Goal: Find contact information: Find contact information

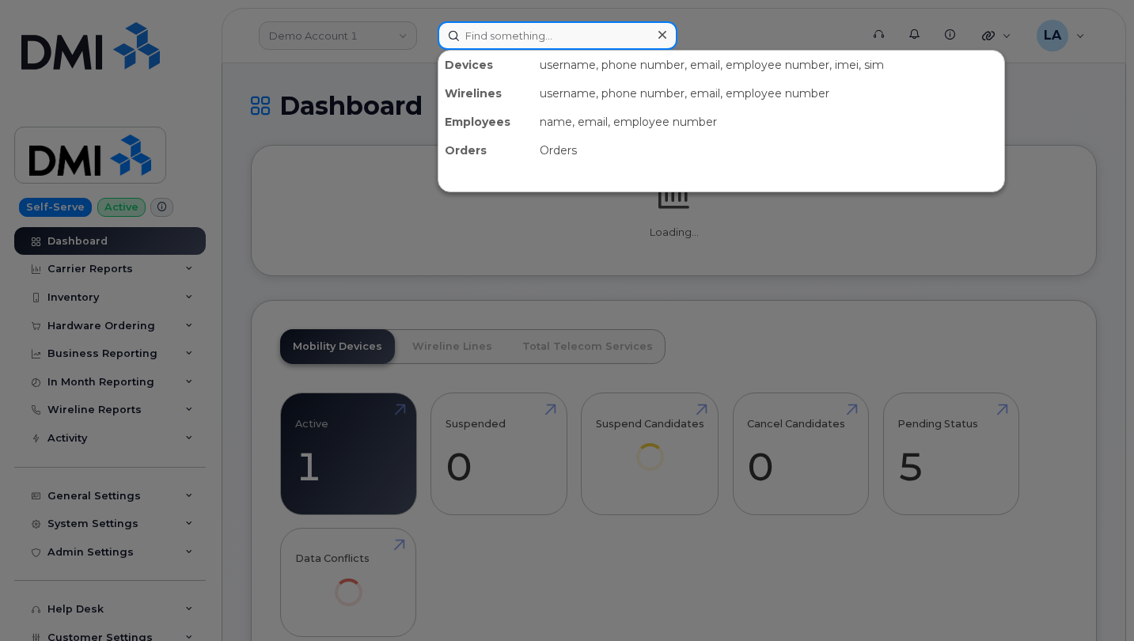
click at [505, 44] on input at bounding box center [558, 35] width 240 height 28
paste input "3303167138"
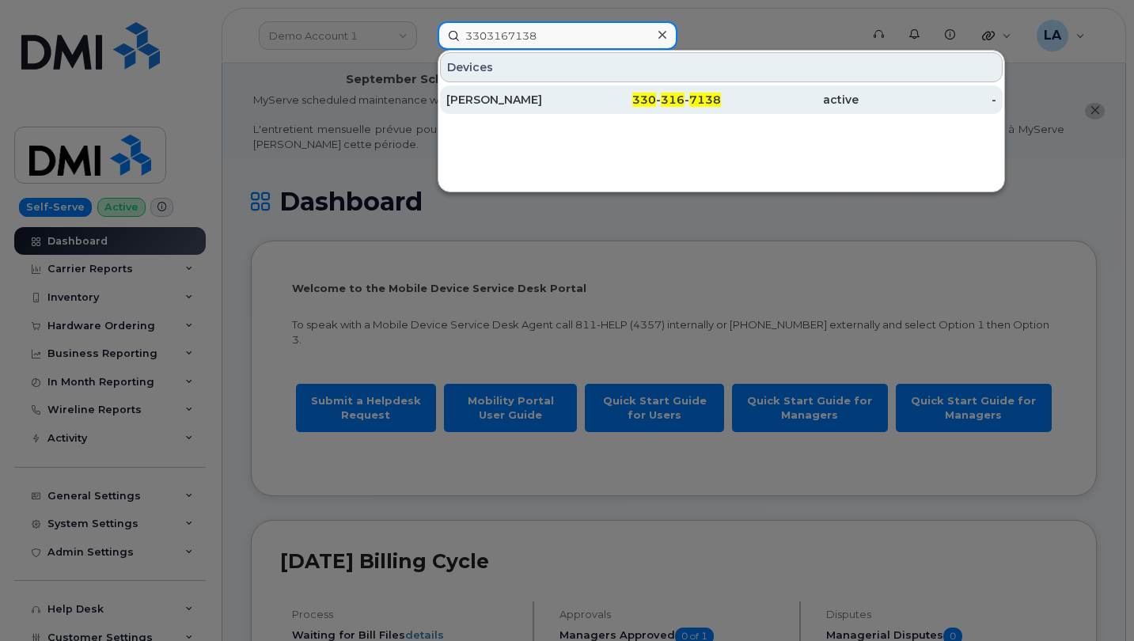
type input "3303167138"
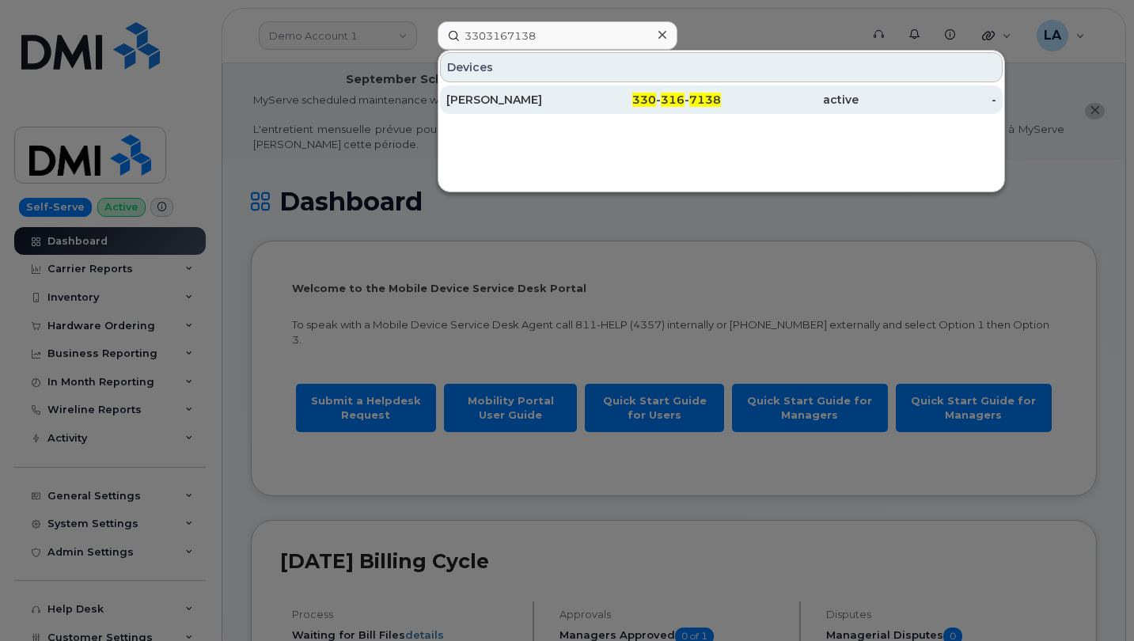
click at [486, 100] on div "James D Martin" at bounding box center [515, 100] width 138 height 16
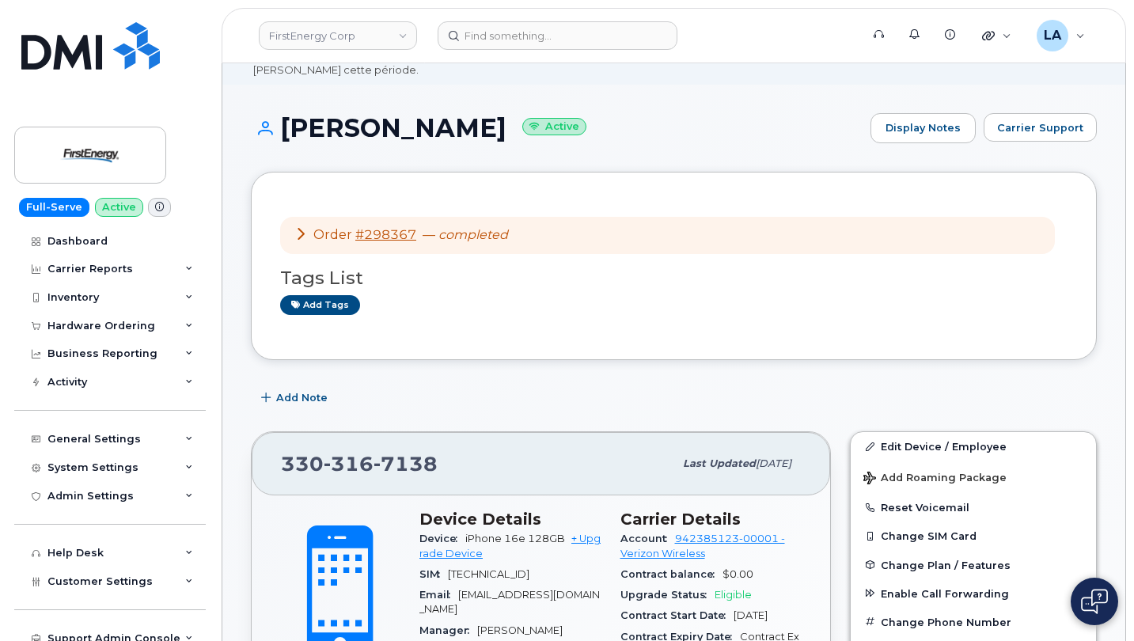
scroll to position [65, 0]
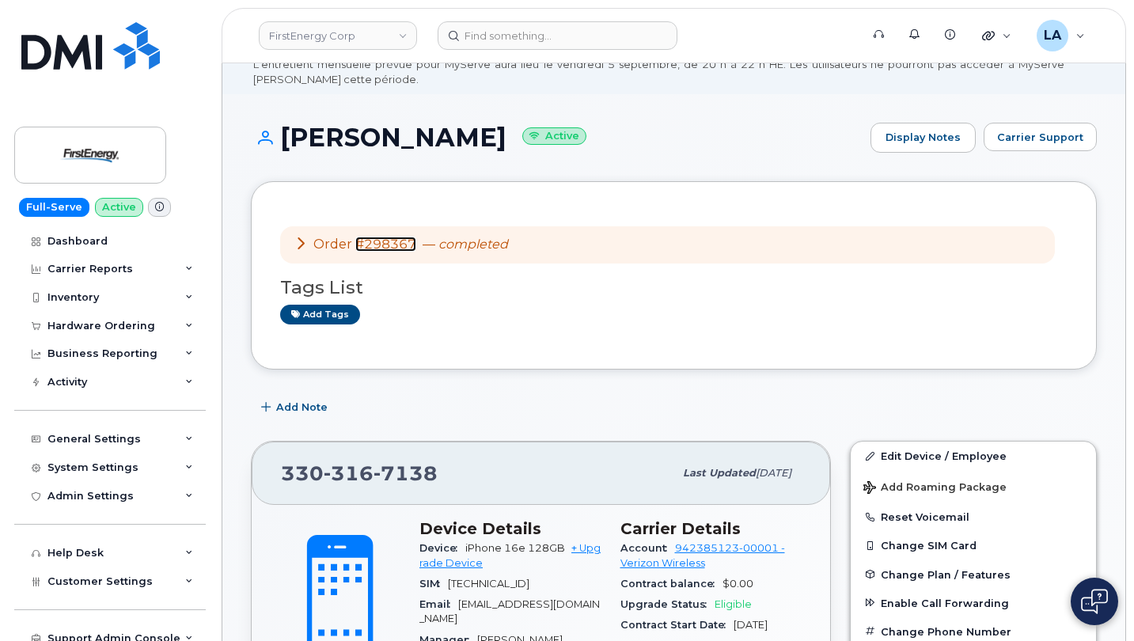
click at [389, 244] on link "#298367" at bounding box center [385, 244] width 61 height 15
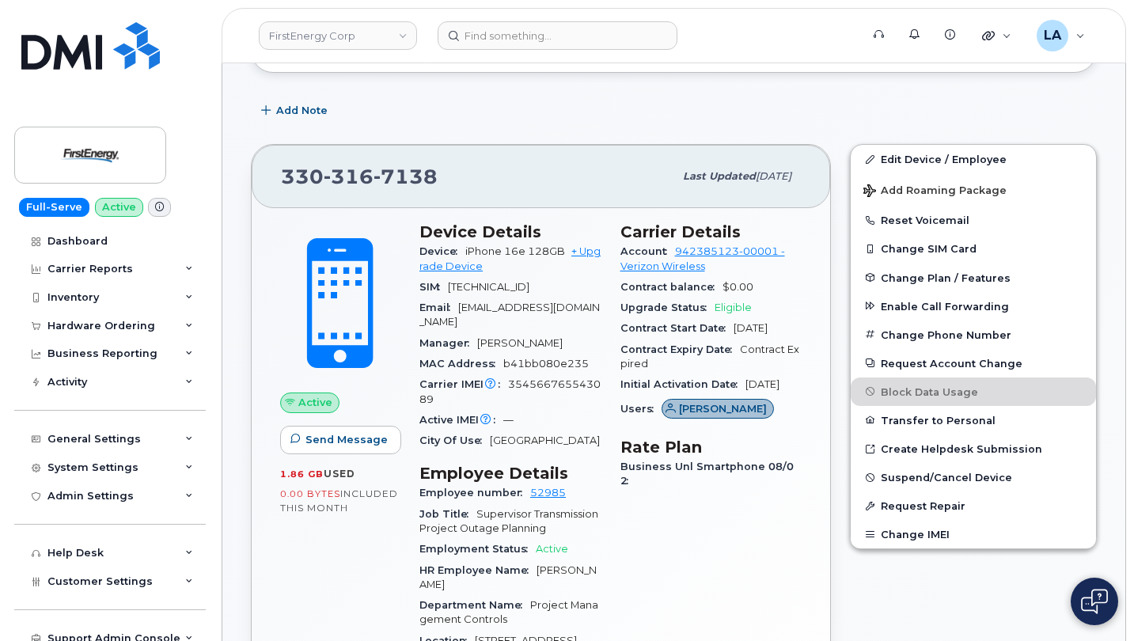
scroll to position [353, 0]
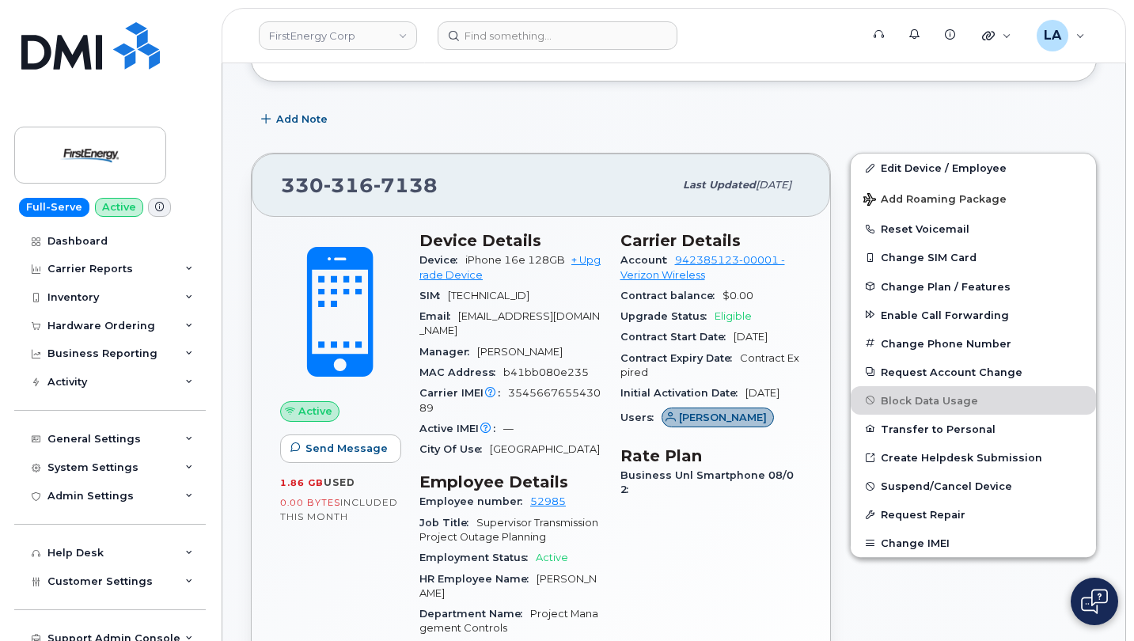
drag, startPoint x: 873, startPoint y: 87, endPoint x: 814, endPoint y: 123, distance: 68.9
drag, startPoint x: 450, startPoint y: 184, endPoint x: 278, endPoint y: 176, distance: 172.7
click at [278, 176] on div "330 316 7138 Last updated Aug 26, 2025" at bounding box center [541, 185] width 578 height 63
copy span "330 316 7138"
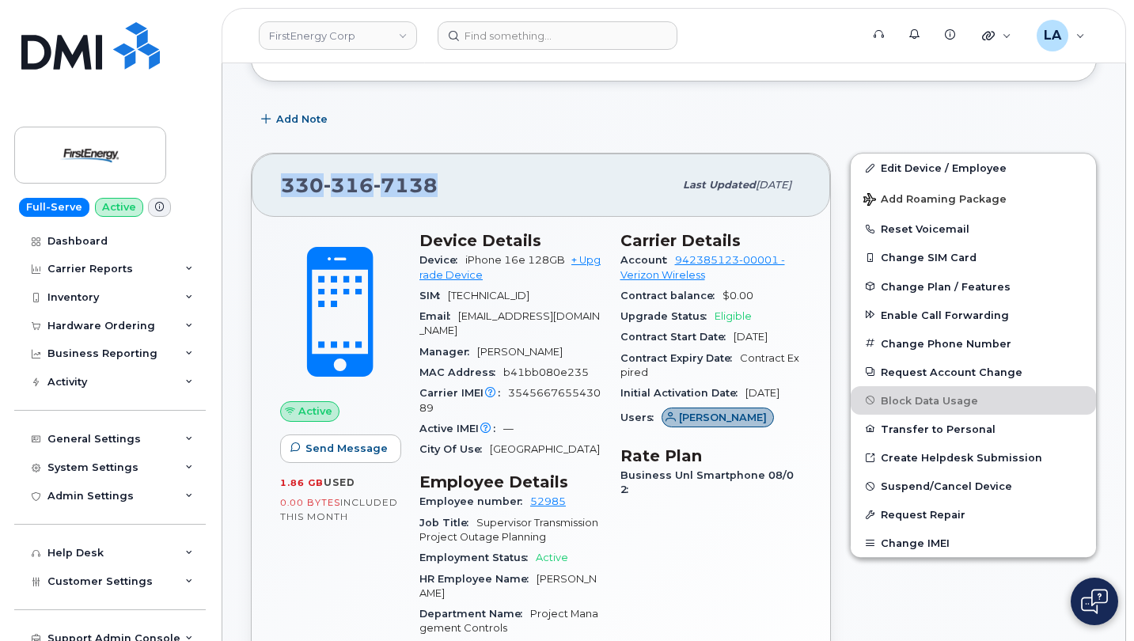
click at [468, 177] on div "330 316 7138" at bounding box center [477, 185] width 392 height 33
drag, startPoint x: 400, startPoint y: 182, endPoint x: 349, endPoint y: 222, distance: 64.3
click at [348, 222] on div "Active Send Message 1.86 GB  used 0.00 Bytes  included this month" at bounding box center [340, 509] width 139 height 575
click at [415, 188] on span "7138" at bounding box center [405, 185] width 64 height 24
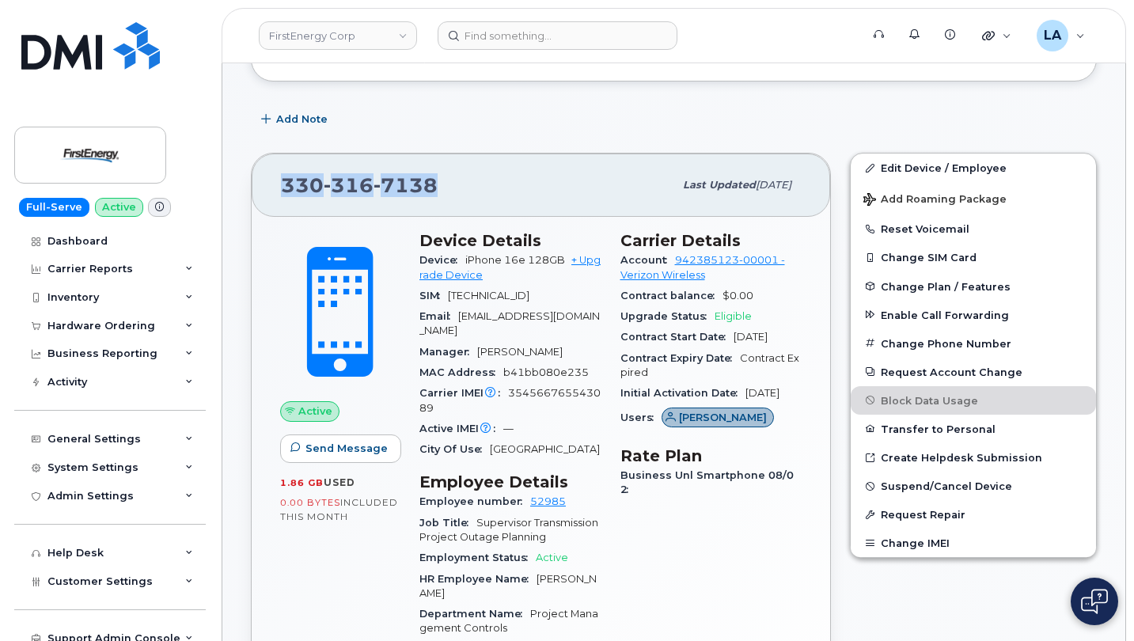
click at [415, 188] on span "7138" at bounding box center [405, 185] width 64 height 24
copy span "330 316 7138"
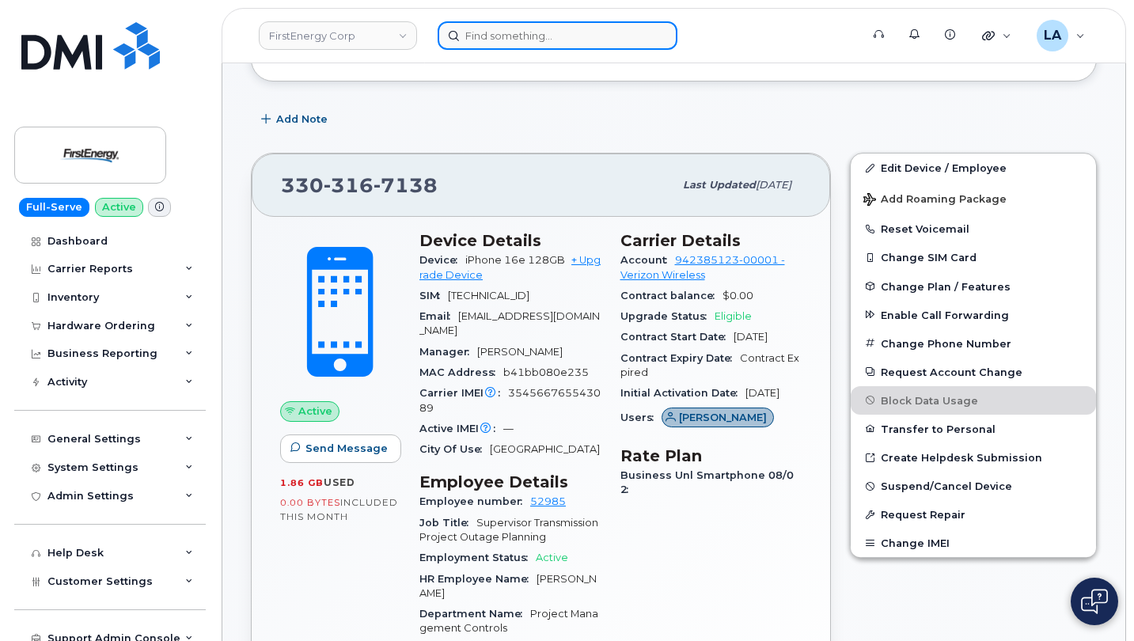
click at [508, 42] on input at bounding box center [558, 35] width 240 height 28
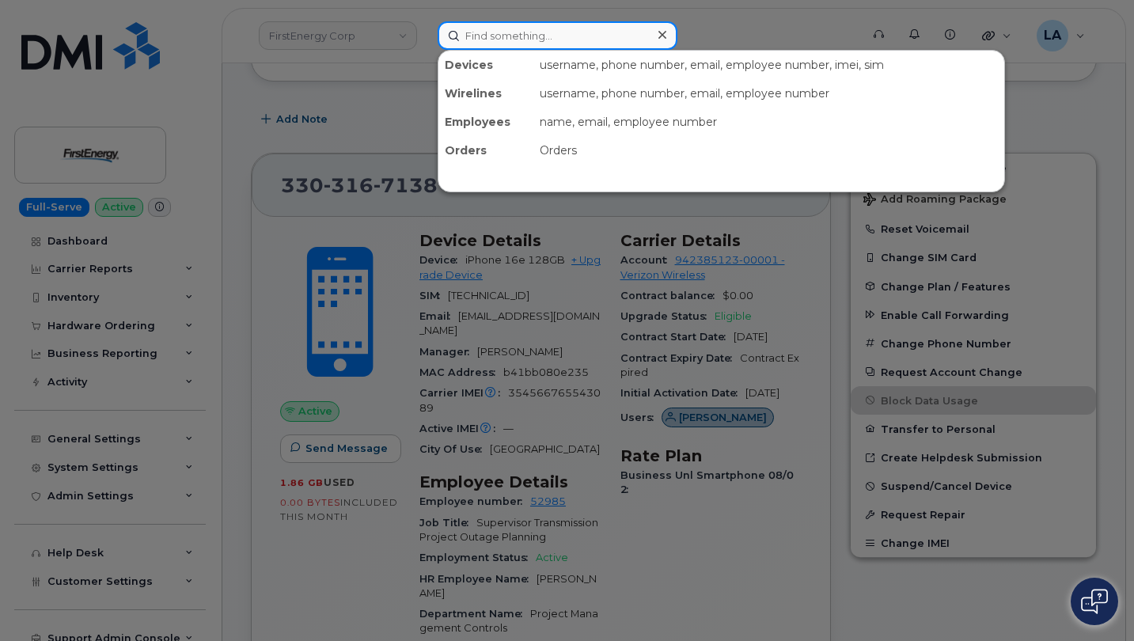
paste input "412-699-2982"
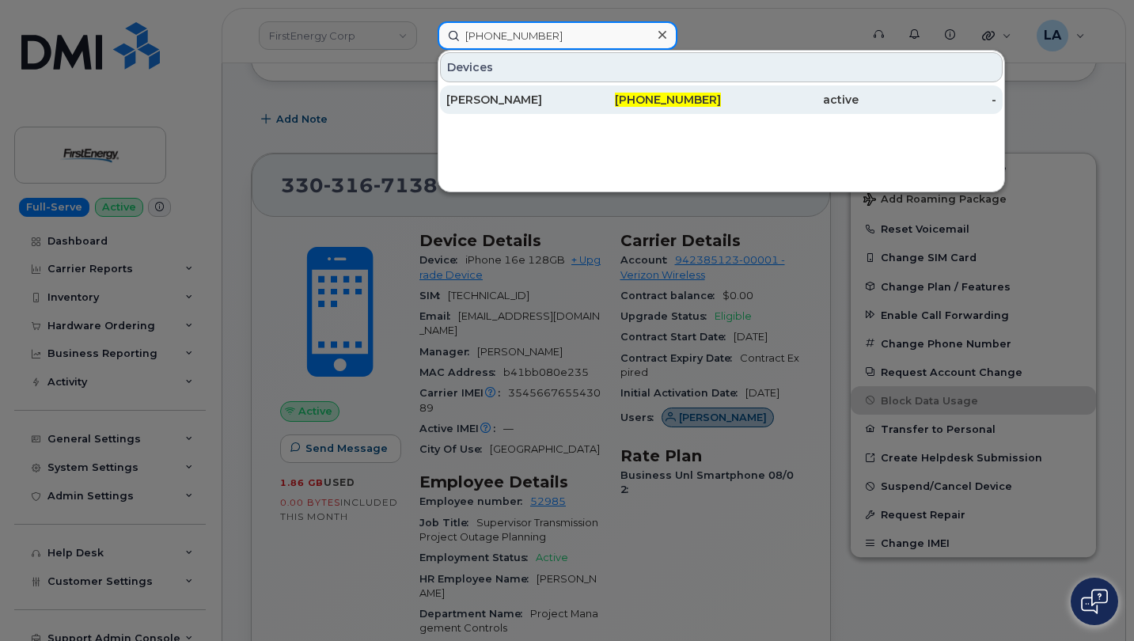
type input "412-699-2982"
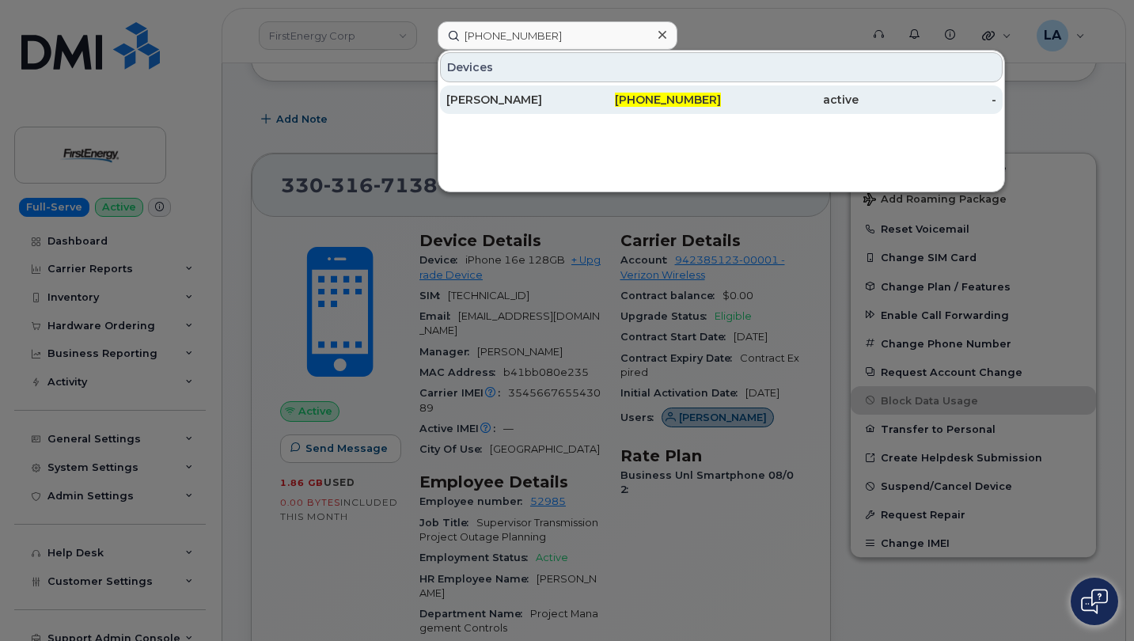
click at [515, 97] on div "JAMES GREENE" at bounding box center [515, 100] width 138 height 16
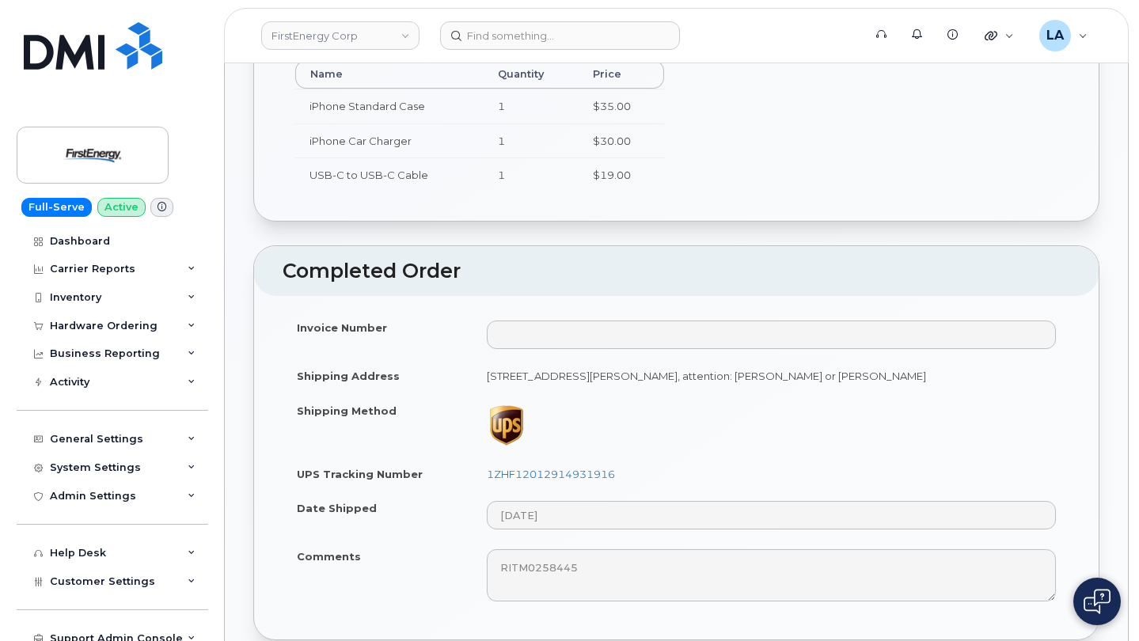
scroll to position [948, 0]
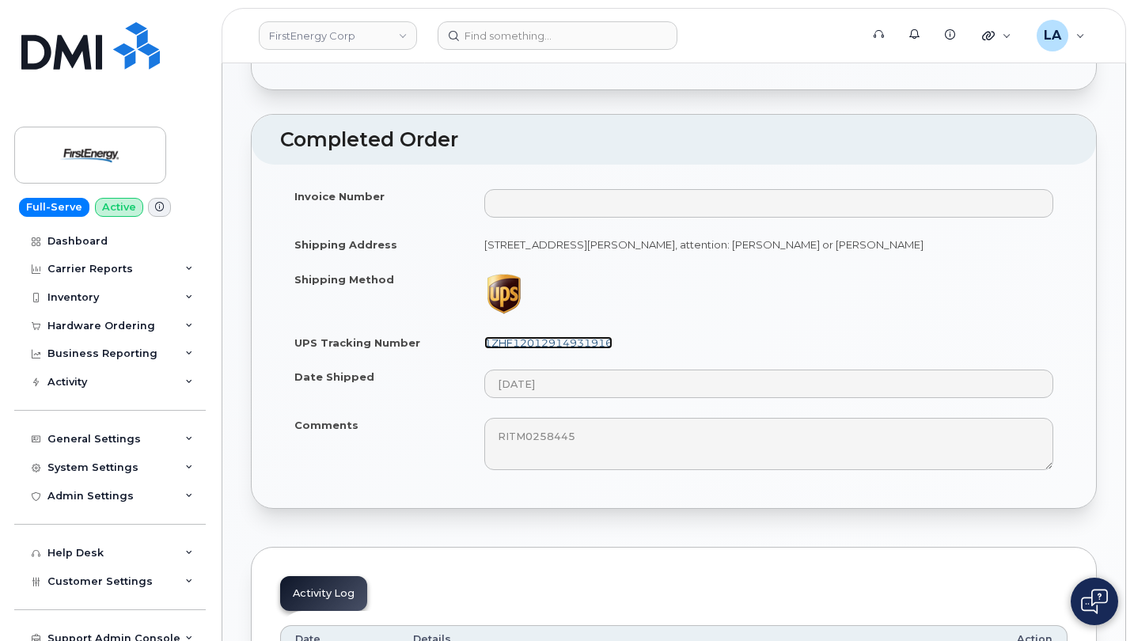
click at [549, 343] on link "1ZHF12012914931916" at bounding box center [548, 342] width 128 height 13
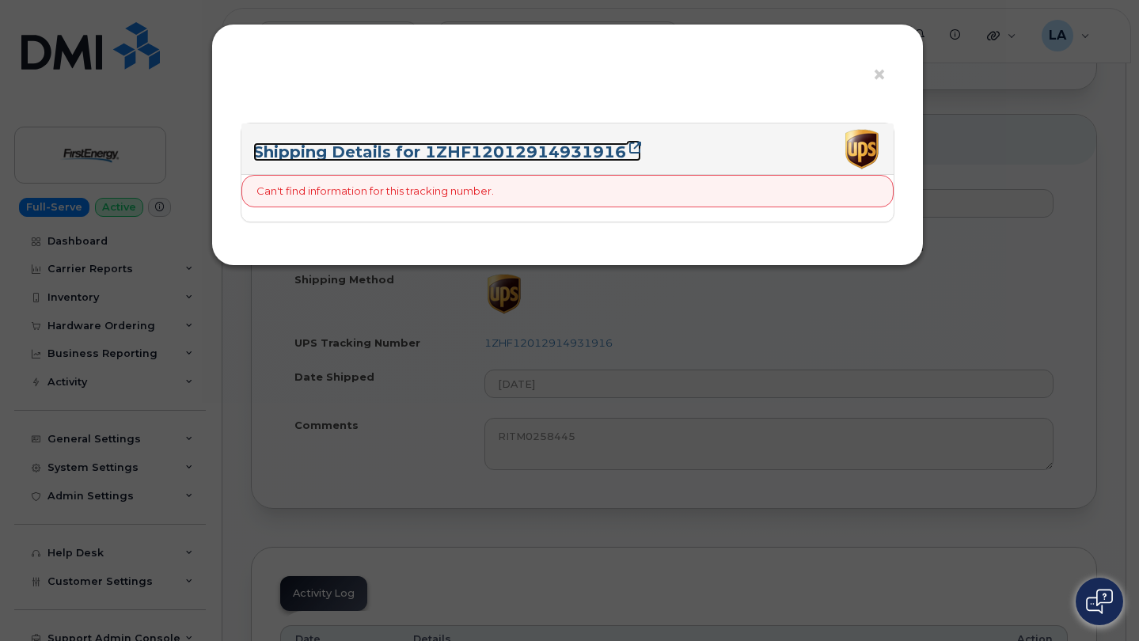
click at [472, 152] on link "Shipping Details for 1ZHF12012914931916" at bounding box center [447, 151] width 388 height 19
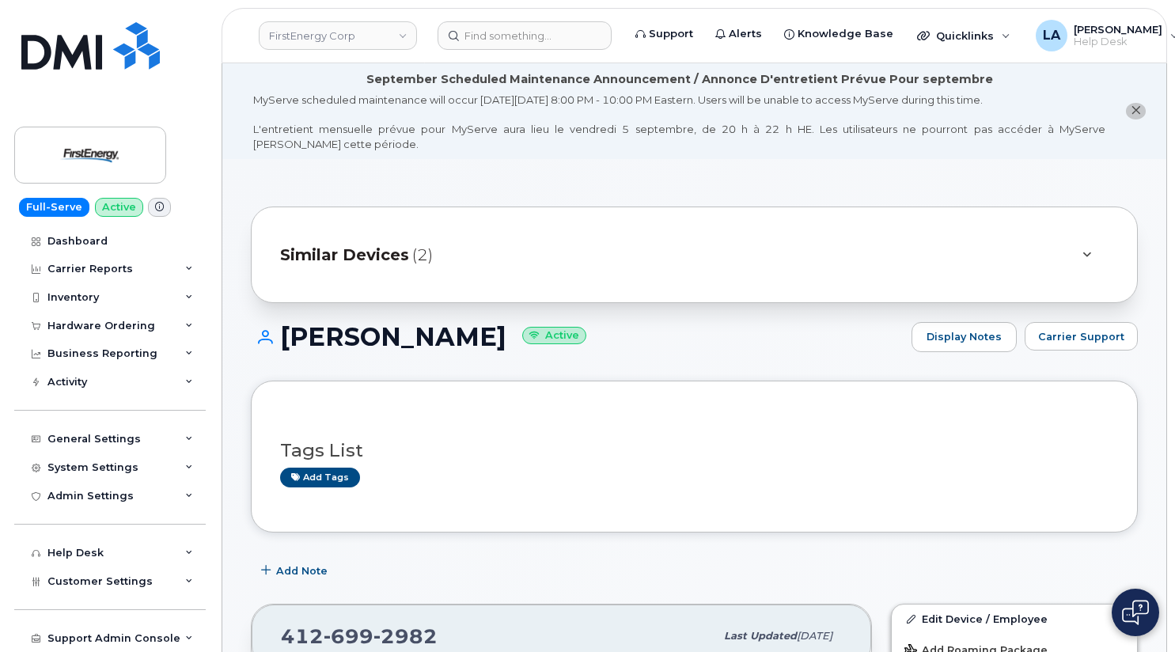
click at [374, 261] on span "Similar Devices" at bounding box center [344, 255] width 129 height 23
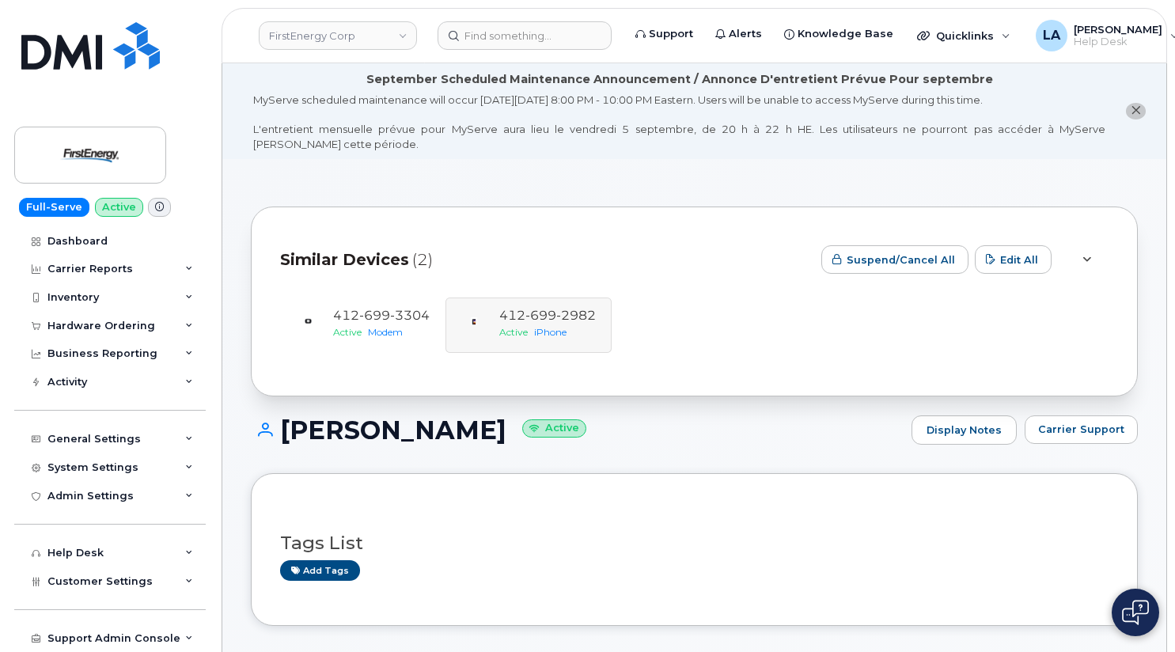
click at [1079, 157] on li "September Scheduled Maintenance Announcement / Annonce D'entretient Prévue Pour…" at bounding box center [694, 111] width 944 height 96
click at [1133, 104] on span "close notification" at bounding box center [1136, 110] width 10 height 13
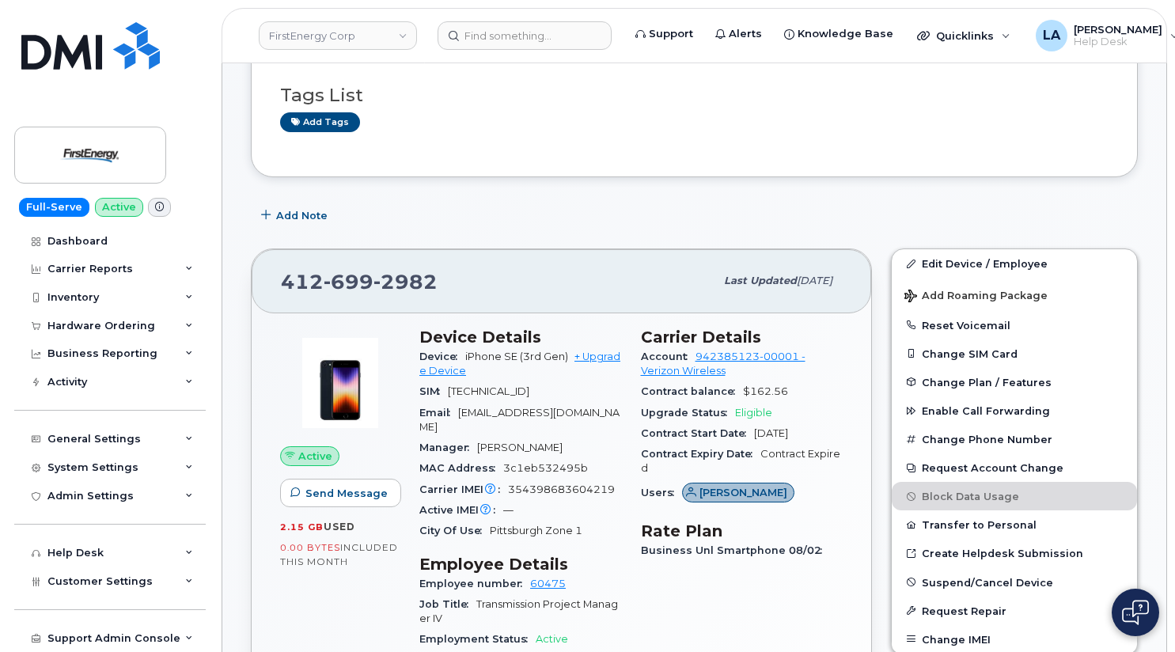
scroll to position [560, 0]
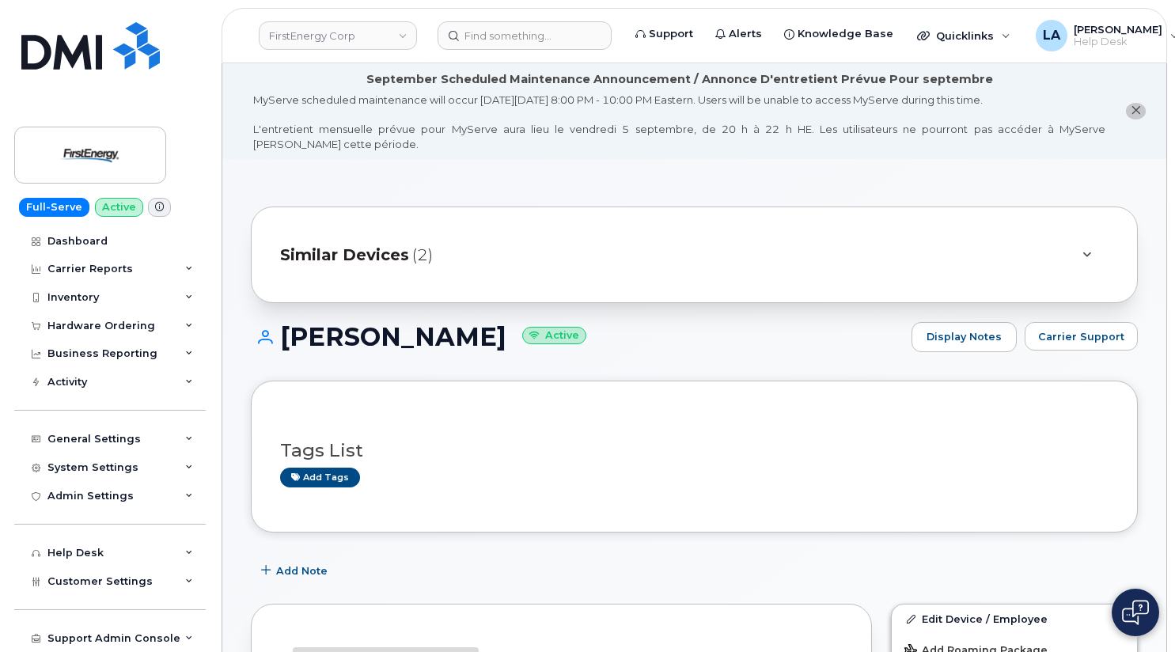
click at [1138, 111] on icon "close notification" at bounding box center [1136, 110] width 10 height 10
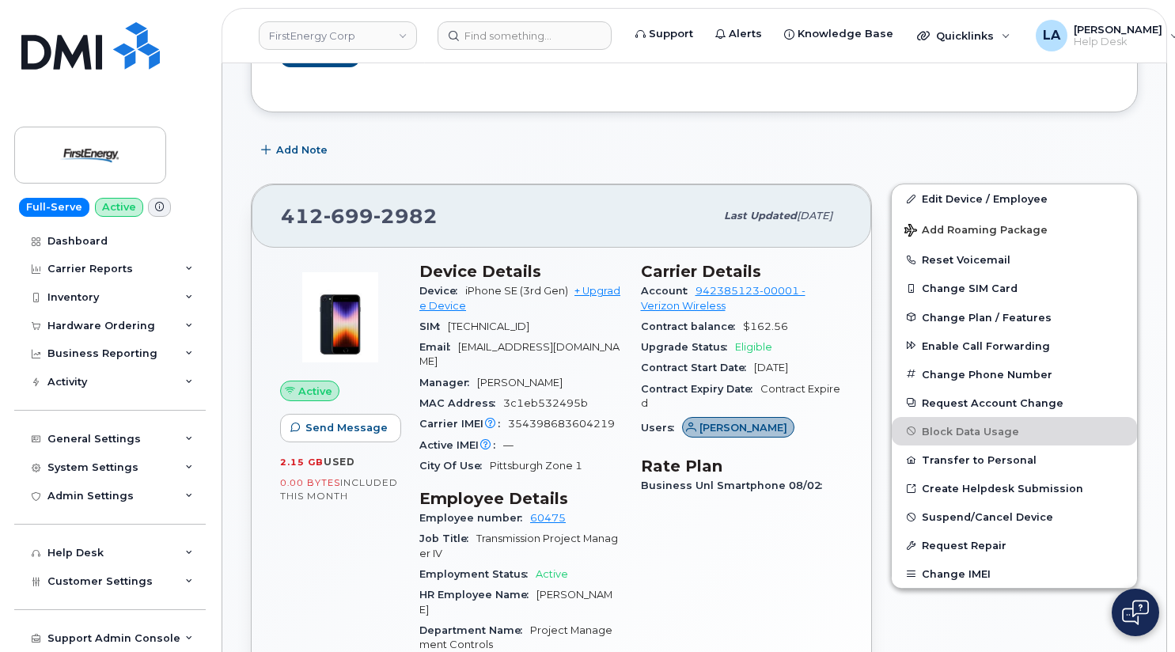
scroll to position [279, 0]
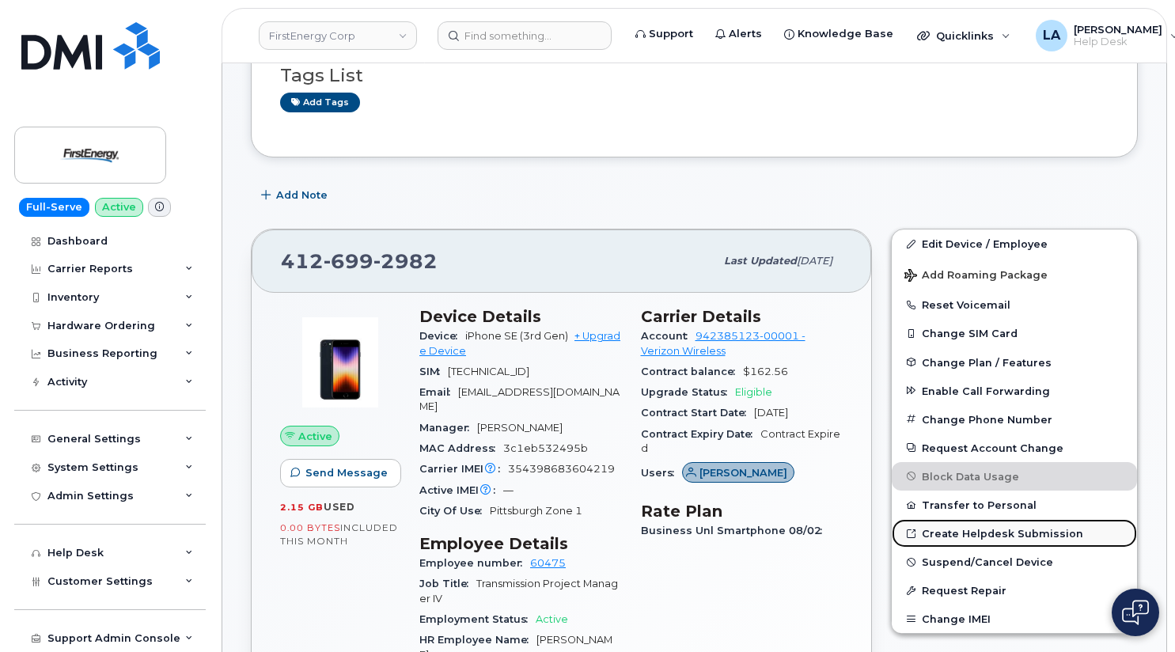
click at [1041, 528] on link "Create Helpdesk Submission" at bounding box center [1014, 533] width 245 height 28
click at [596, 389] on span "[EMAIL_ADDRESS][DOMAIN_NAME]" at bounding box center [519, 399] width 200 height 26
click at [620, 394] on div "Email jgreene@firstenergycorp.com" at bounding box center [520, 400] width 203 height 36
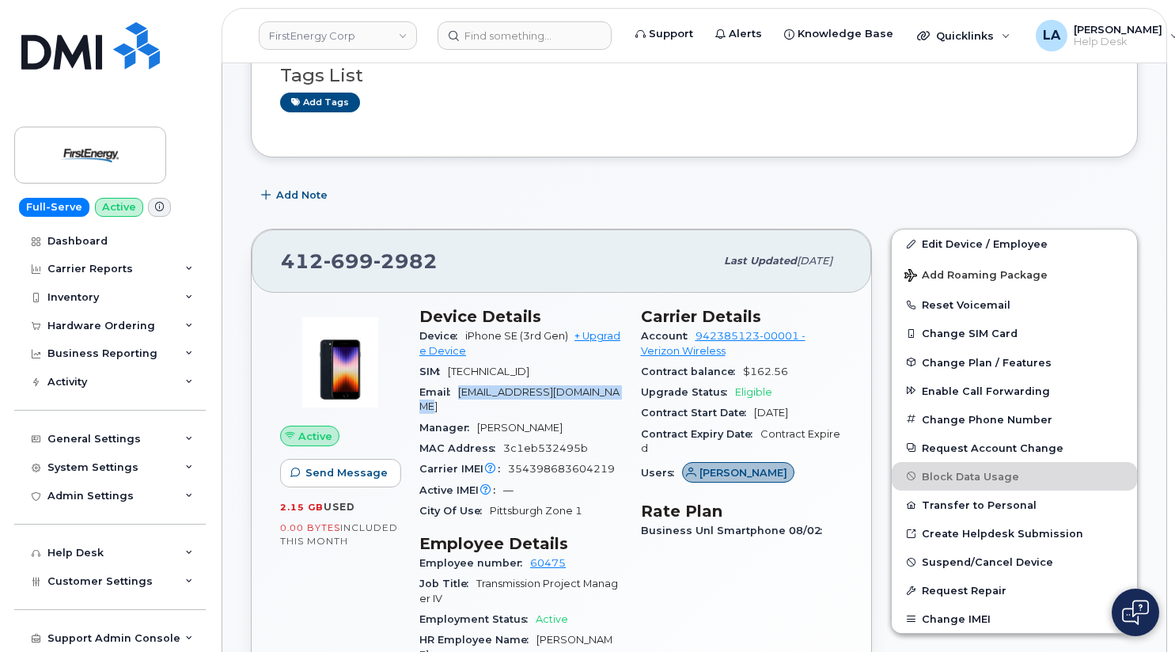
drag, startPoint x: 622, startPoint y: 385, endPoint x: 453, endPoint y: 393, distance: 168.8
click at [453, 393] on div "Device Details Device iPhone SE (3rd Gen) + Upgrade Device SIM 8914800000928312…" at bounding box center [521, 578] width 222 height 560
copy span "[EMAIL_ADDRESS][DOMAIN_NAME]"
drag, startPoint x: 447, startPoint y: 259, endPoint x: 270, endPoint y: 254, distance: 177.3
click at [270, 254] on div "412 699 2982 Last updated Aug 12, 2025" at bounding box center [562, 260] width 620 height 63
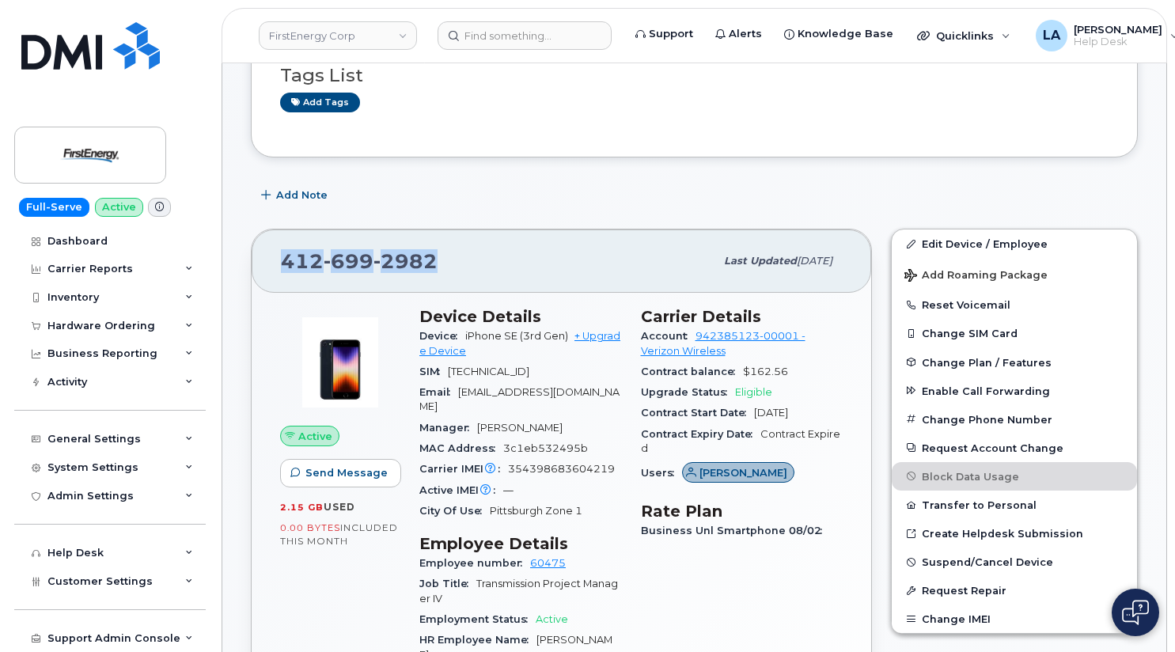
copy span "412 699 2982"
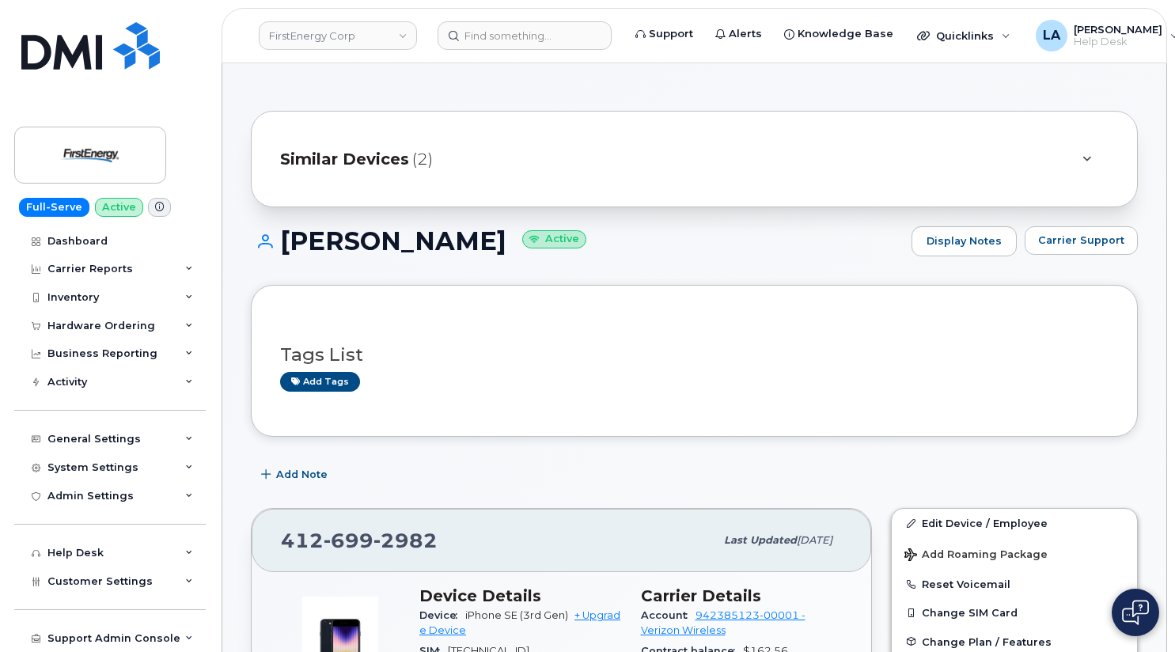
click at [881, 140] on div "Similar Devices (2)" at bounding box center [672, 159] width 784 height 38
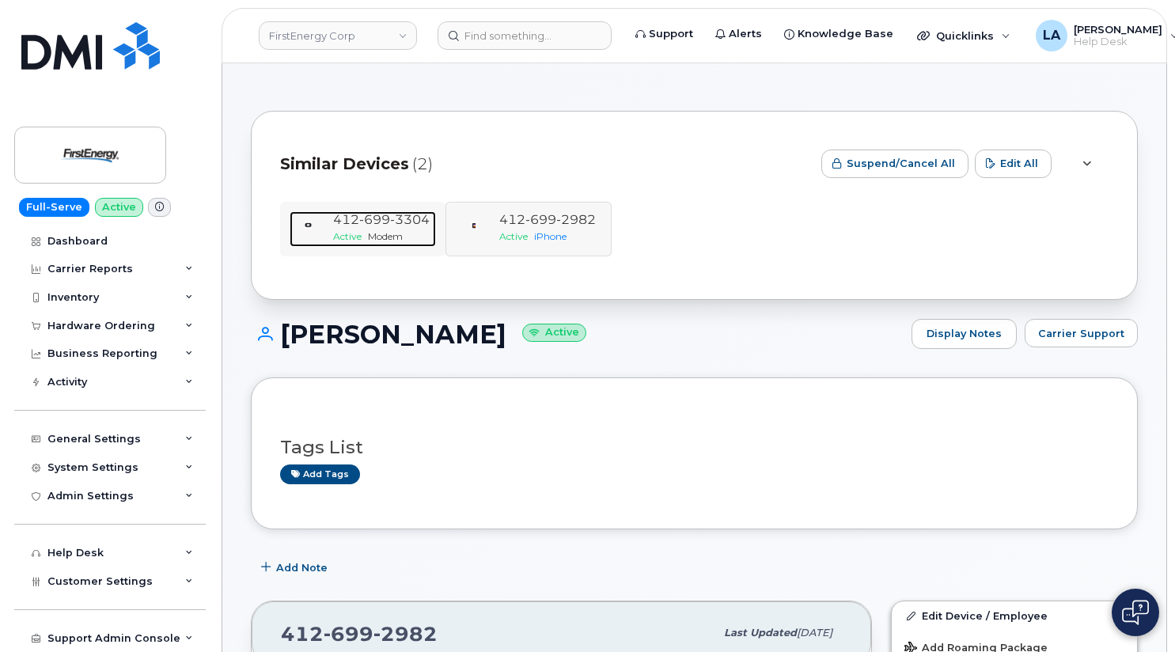
click at [351, 228] on div "412 699 3304" at bounding box center [381, 220] width 97 height 18
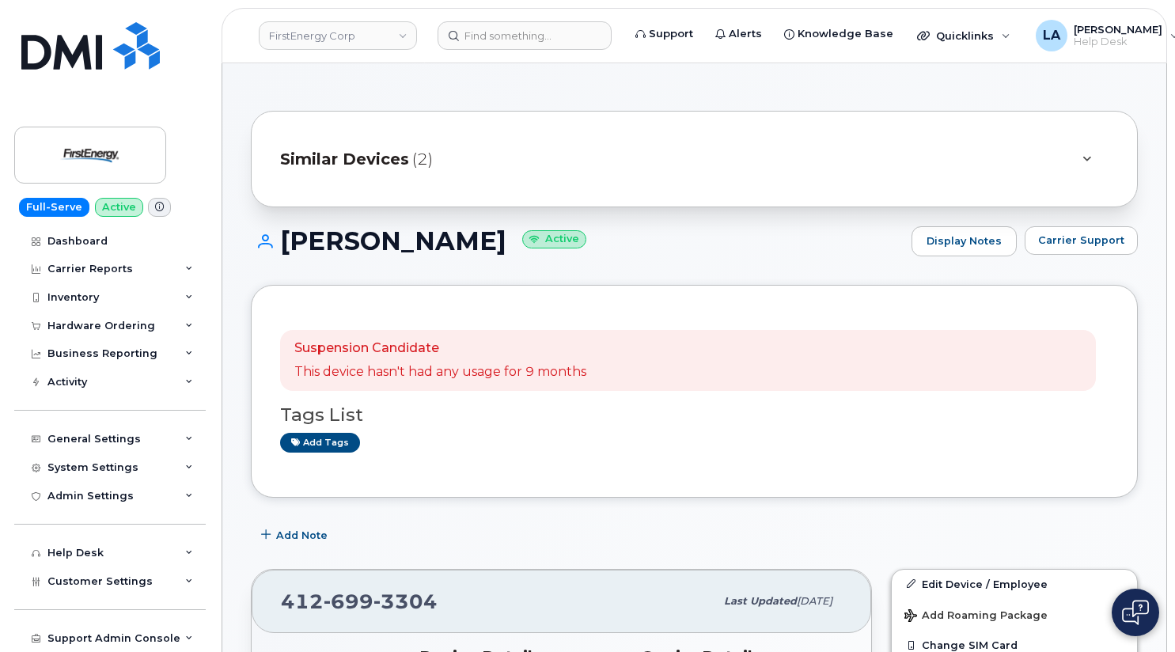
drag, startPoint x: 1173, startPoint y: 151, endPoint x: 1175, endPoint y: 177, distance: 26.2
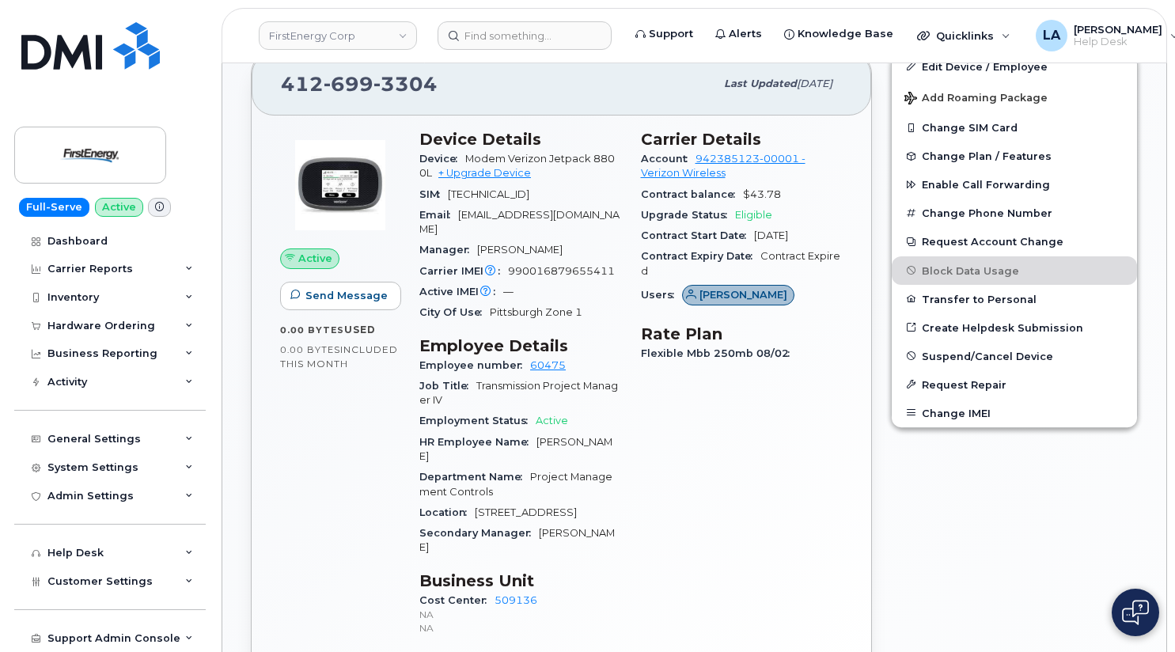
scroll to position [520, 0]
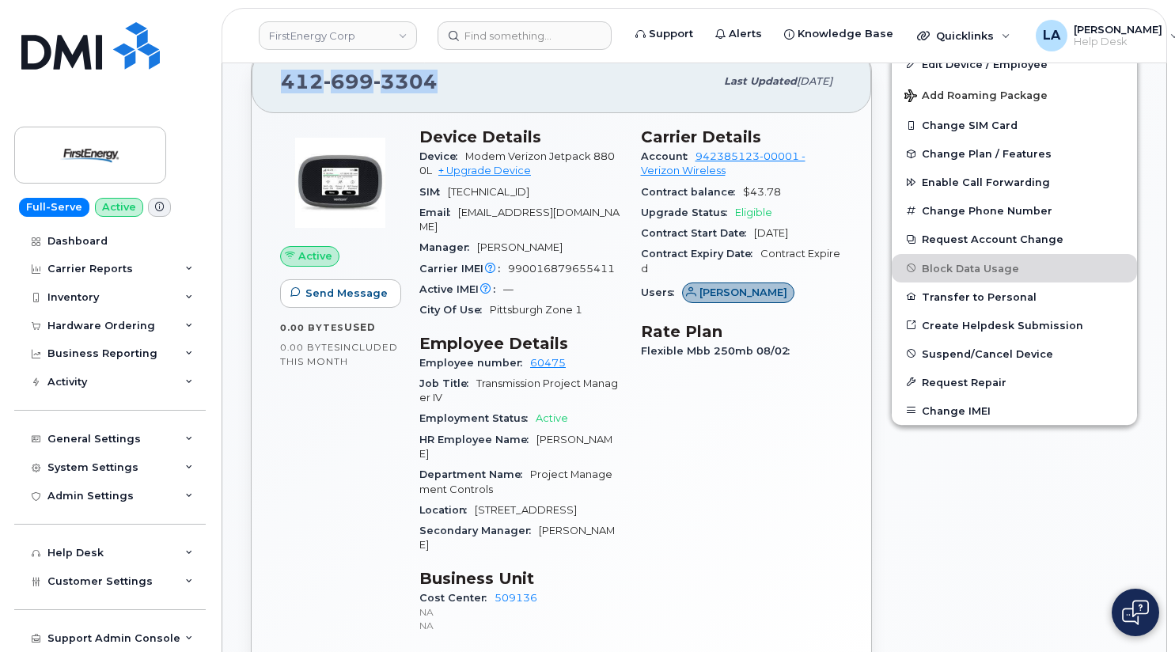
drag, startPoint x: 384, startPoint y: 89, endPoint x: 282, endPoint y: 89, distance: 101.3
click at [282, 89] on div "[PHONE_NUMBER]" at bounding box center [498, 81] width 434 height 33
copy span "412 699 3304"
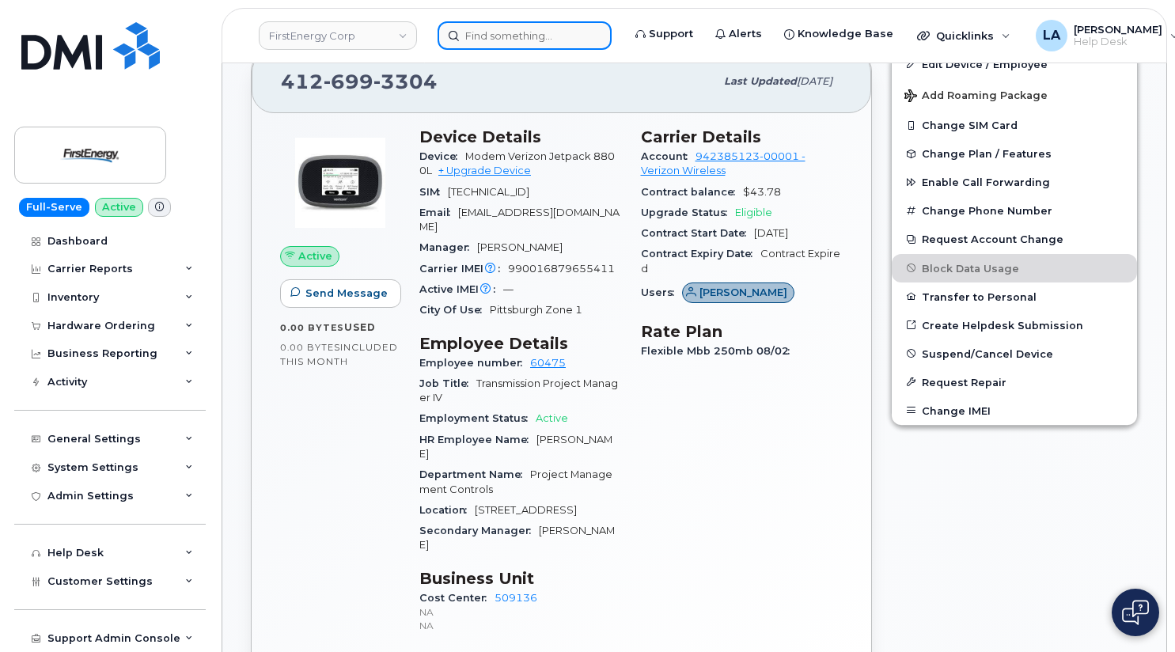
click at [477, 34] on input at bounding box center [525, 35] width 174 height 28
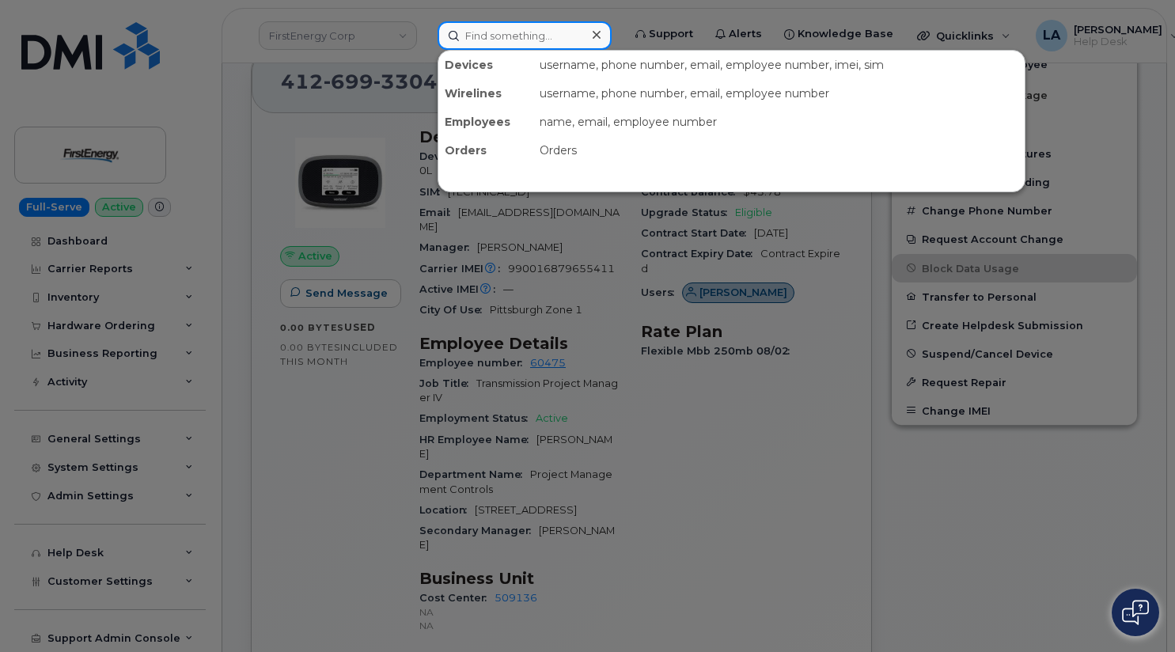
paste input "402 609 6532"
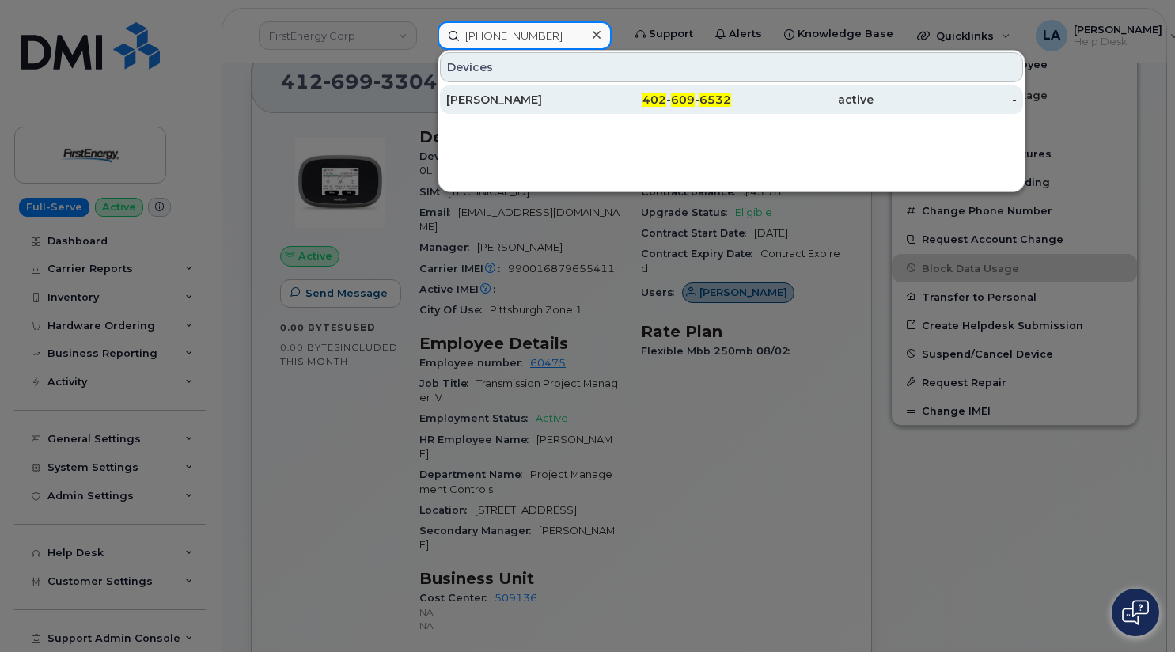
type input "402 609 6532"
click at [502, 95] on div "FAISAL SHOVON" at bounding box center [517, 100] width 142 height 16
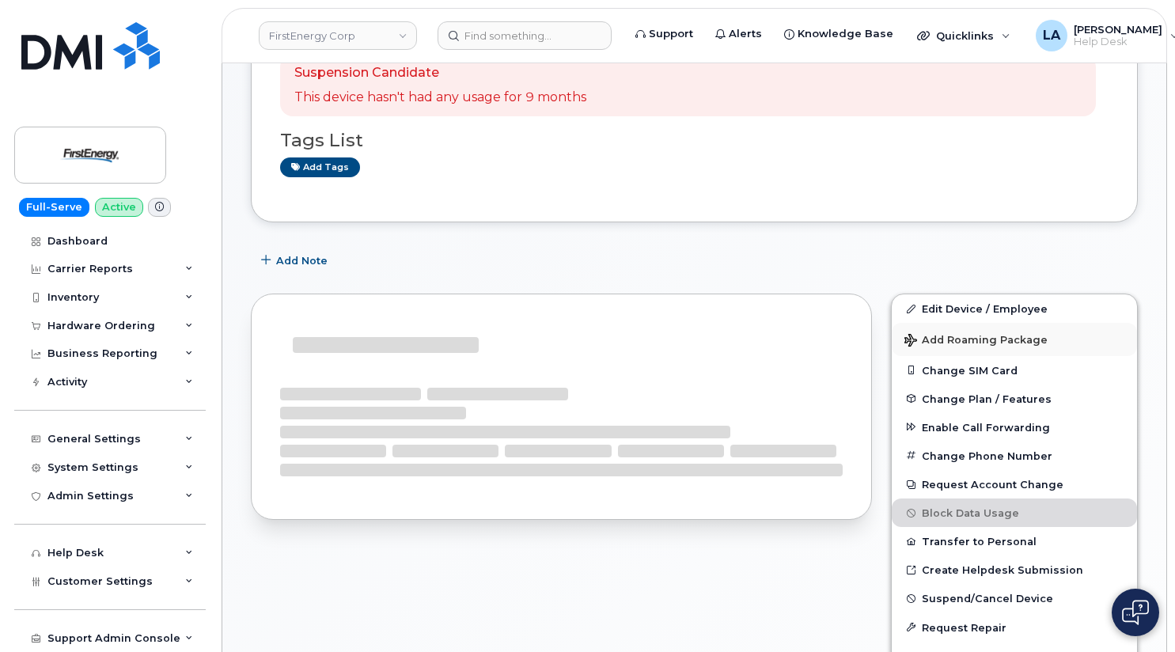
scroll to position [290, 0]
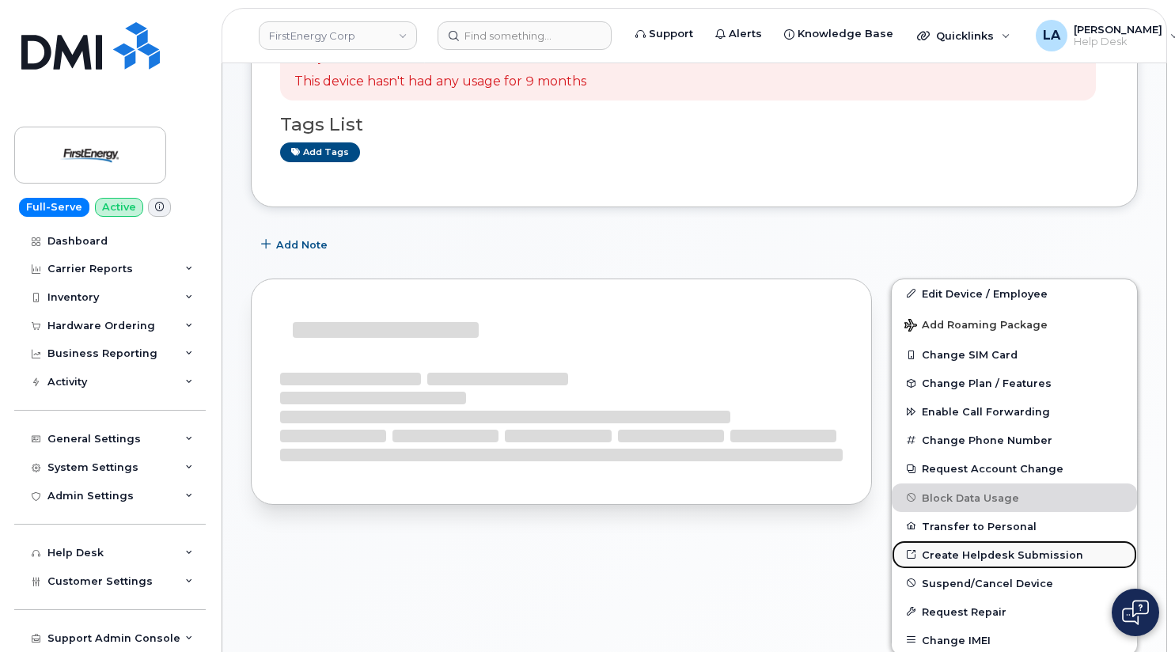
click at [1002, 555] on link "Create Helpdesk Submission" at bounding box center [1014, 554] width 245 height 28
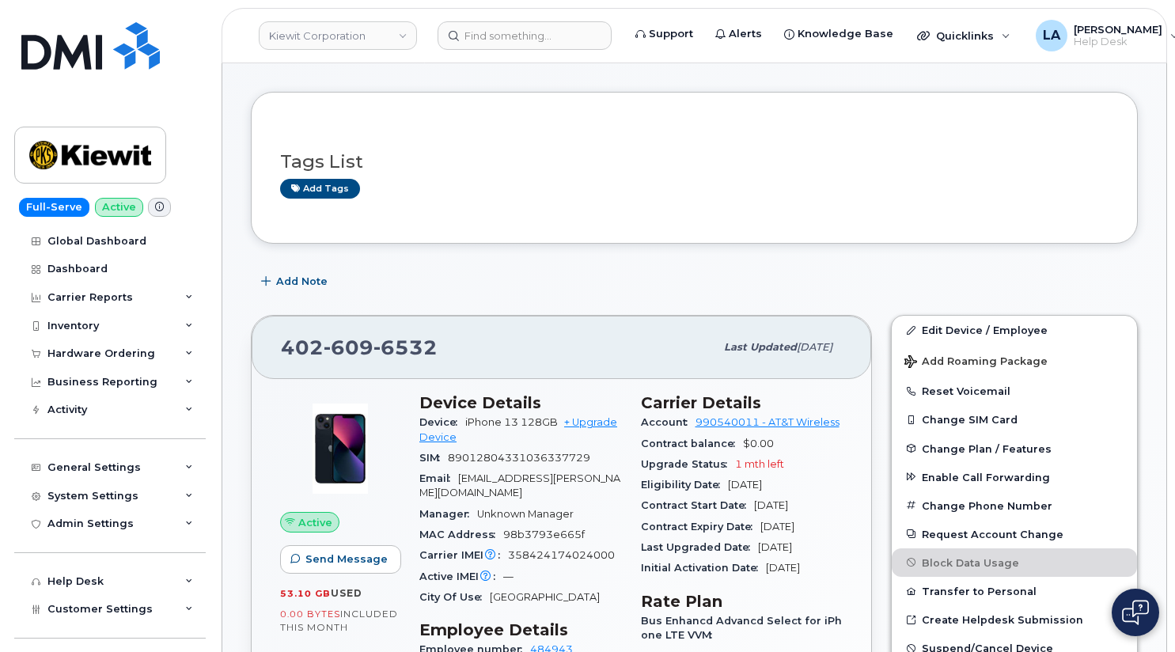
scroll to position [460, 0]
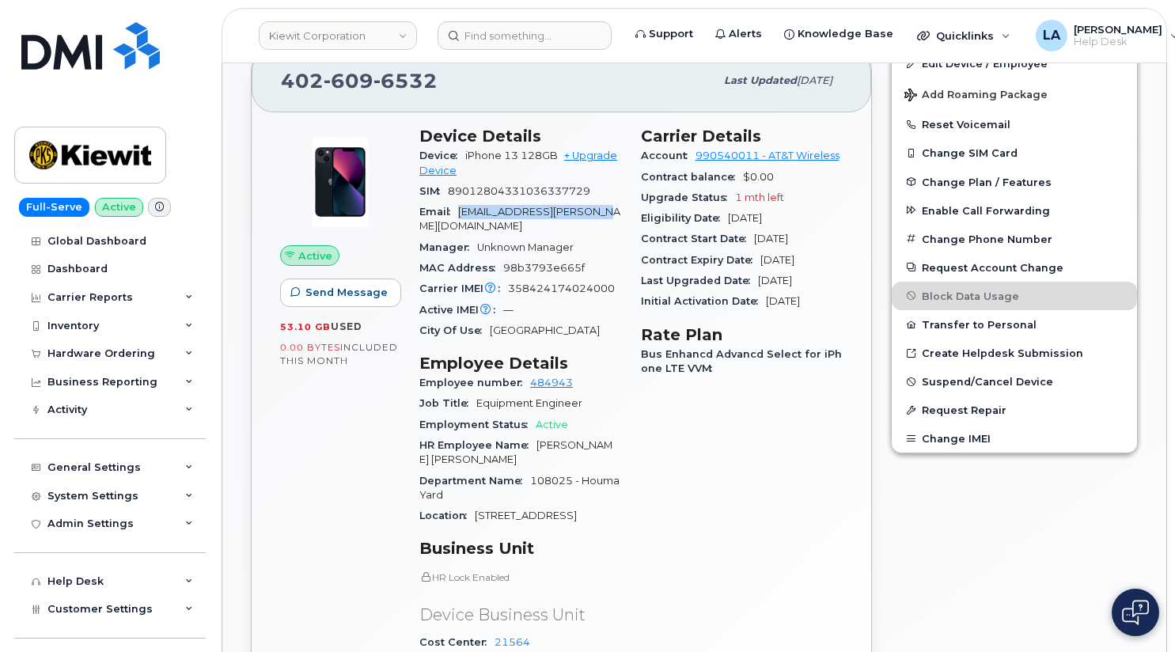
drag, startPoint x: 626, startPoint y: 212, endPoint x: 458, endPoint y: 213, distance: 167.7
click at [458, 213] on div "Device Details Device iPhone 13 128GB + Upgrade Device SIM [TECHNICAL_ID] Email…" at bounding box center [521, 457] width 222 height 680
copy span "[EMAIL_ADDRESS][PERSON_NAME][DOMAIN_NAME]"
